Goal: Navigation & Orientation: Find specific page/section

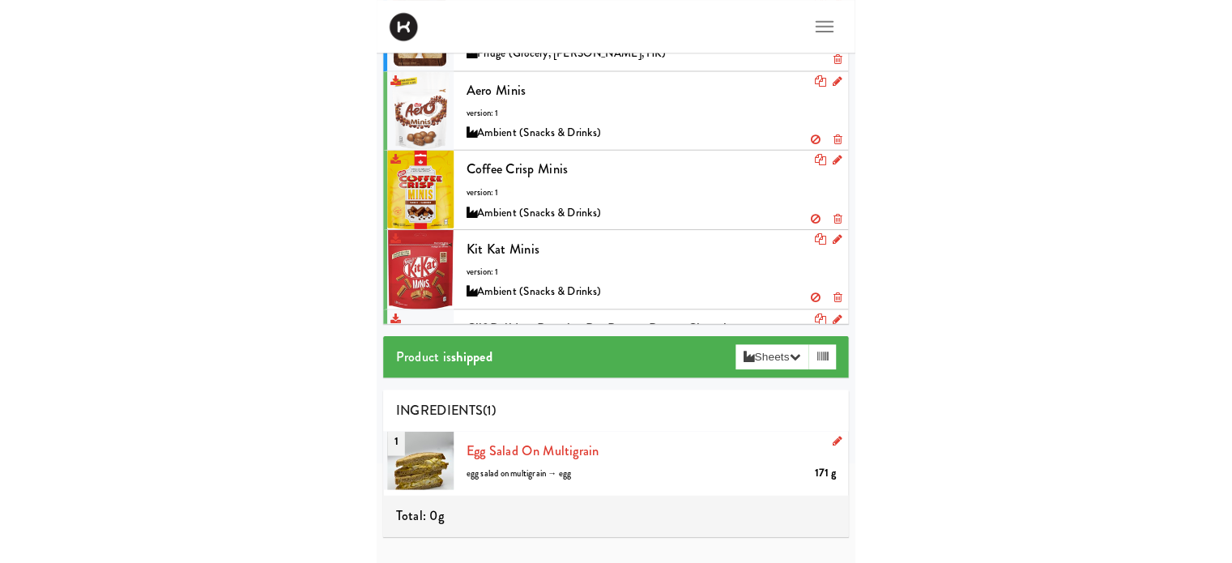
scroll to position [3209, 0]
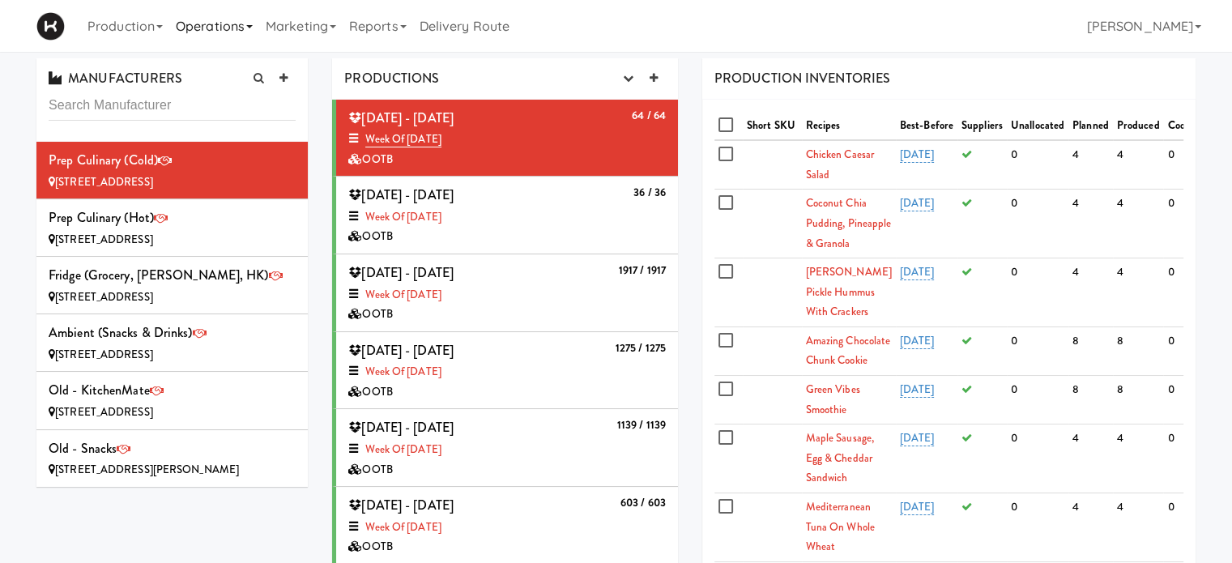
click at [225, 24] on link "Operations" at bounding box center [214, 26] width 90 height 52
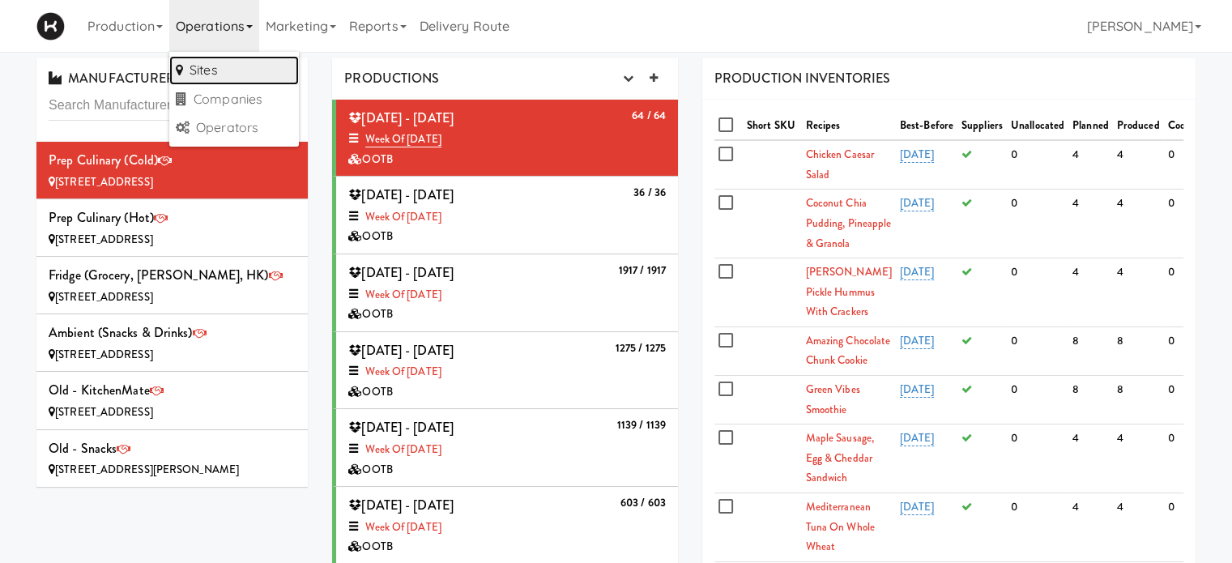
click at [220, 66] on link "Sites" at bounding box center [234, 70] width 130 height 29
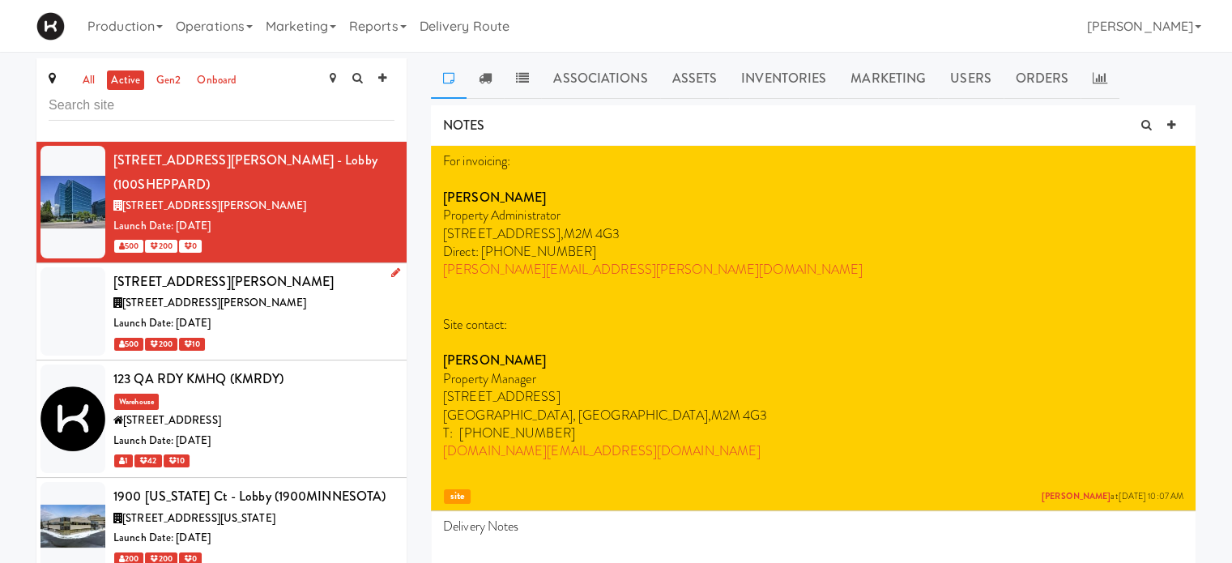
click at [329, 314] on div "Launch Date: [DATE]" at bounding box center [253, 324] width 281 height 20
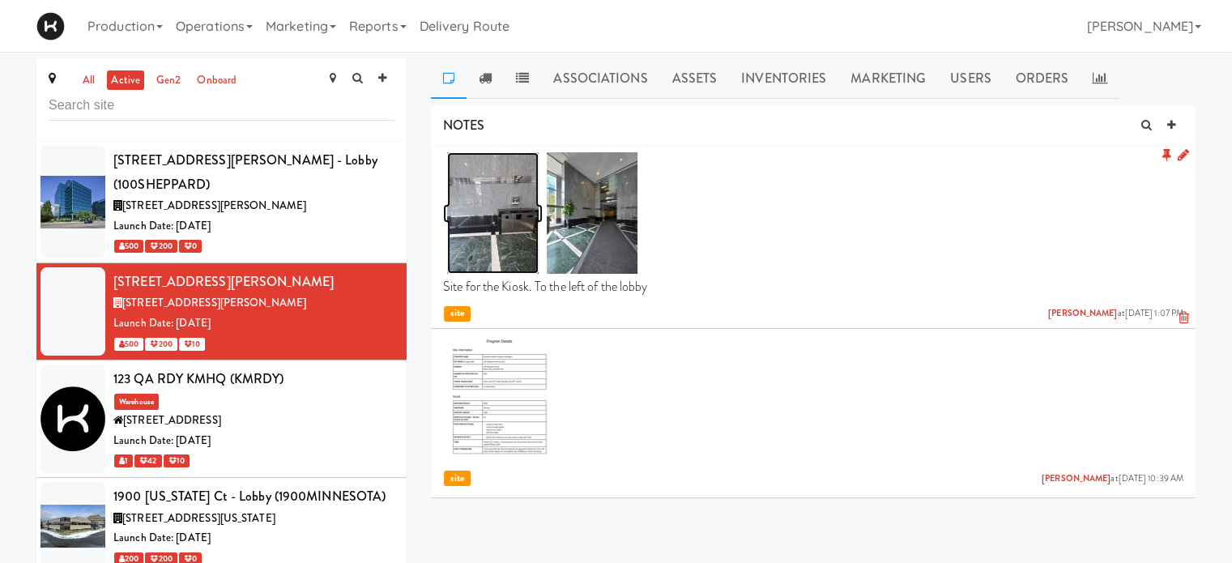
click at [483, 203] on img at bounding box center [493, 213] width 92 height 122
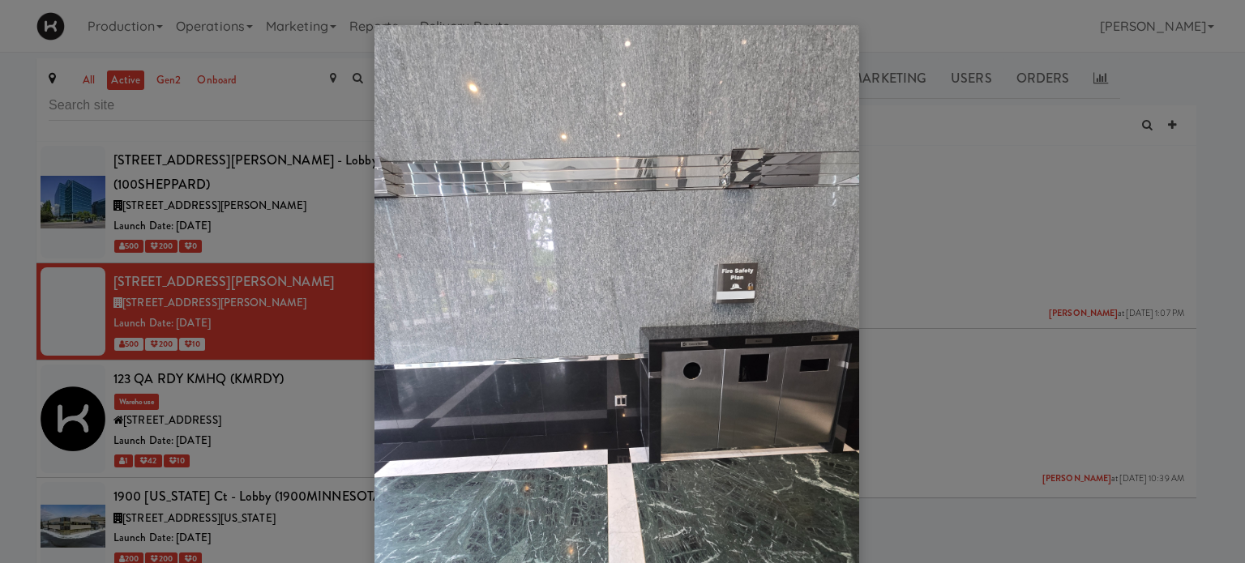
click at [975, 226] on div at bounding box center [622, 281] width 1245 height 563
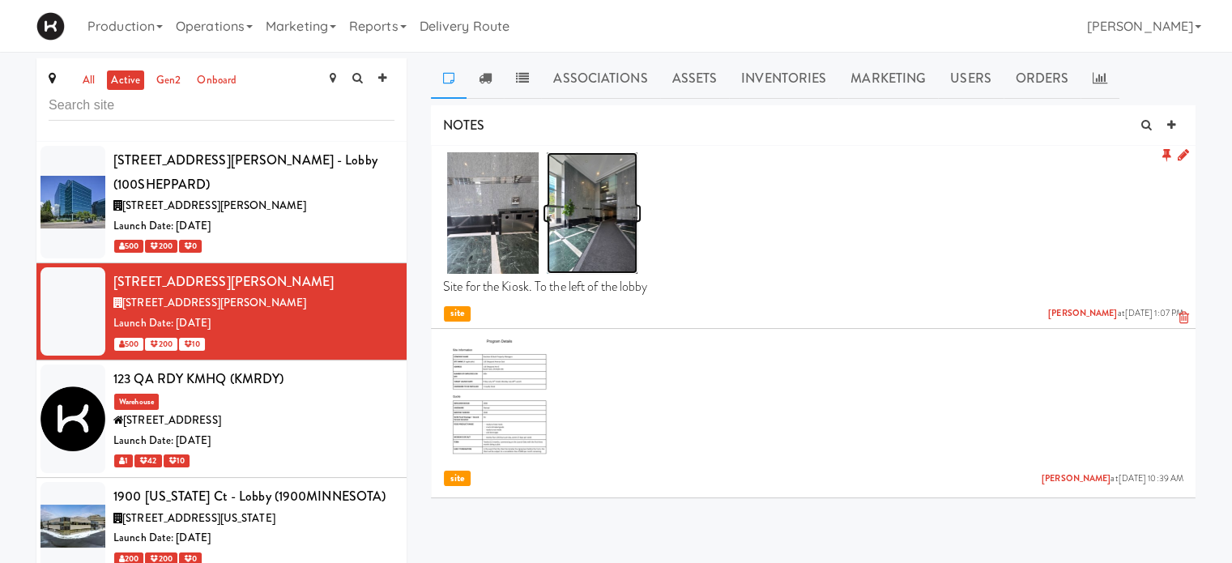
click at [563, 197] on img at bounding box center [593, 213] width 92 height 122
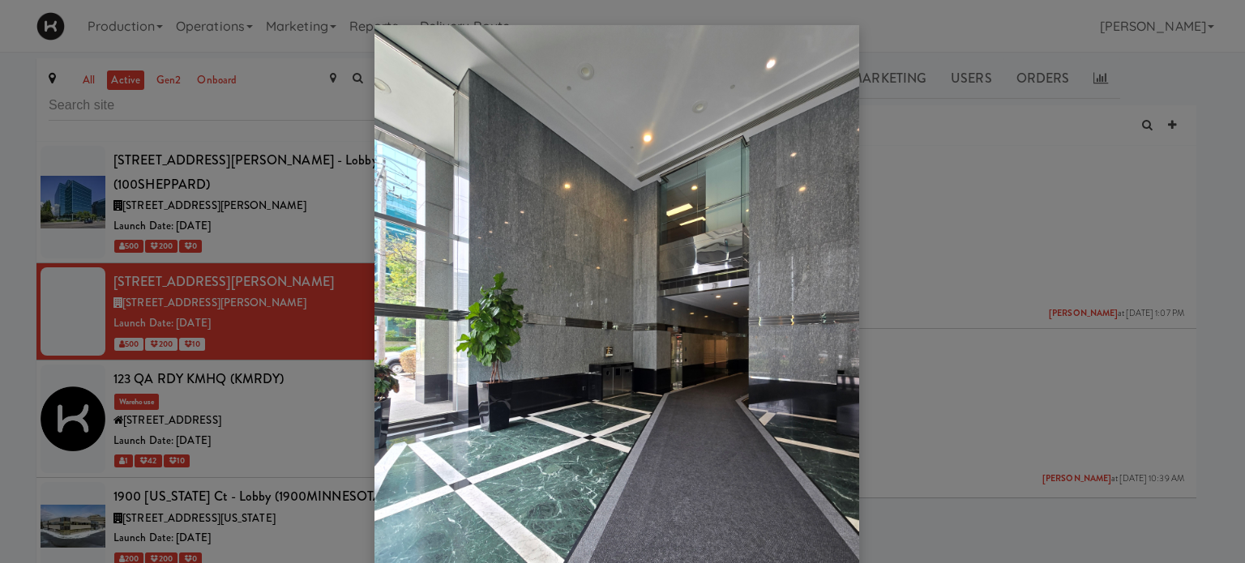
click at [952, 126] on div at bounding box center [622, 281] width 1245 height 563
